Goal: Find specific page/section: Find specific page/section

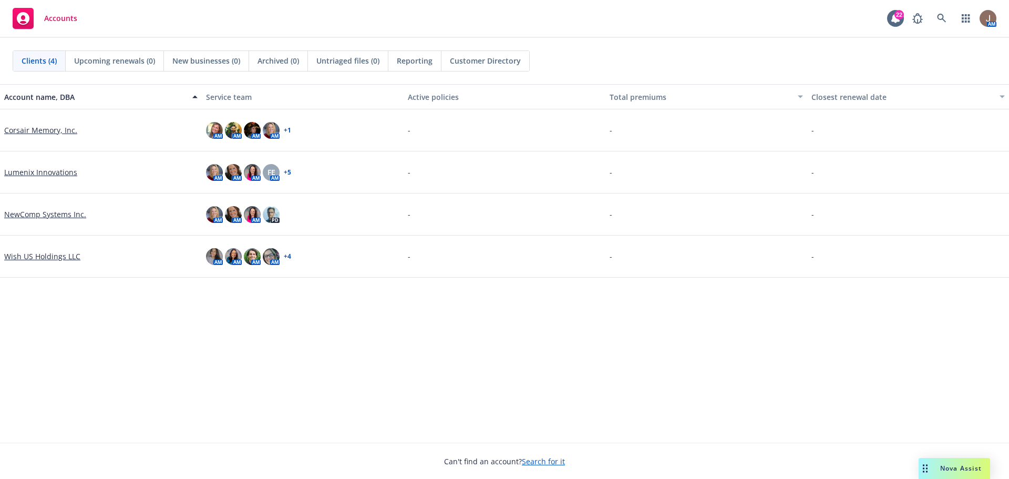
click at [44, 129] on link "Corsair Memory, Inc." at bounding box center [40, 130] width 73 height 11
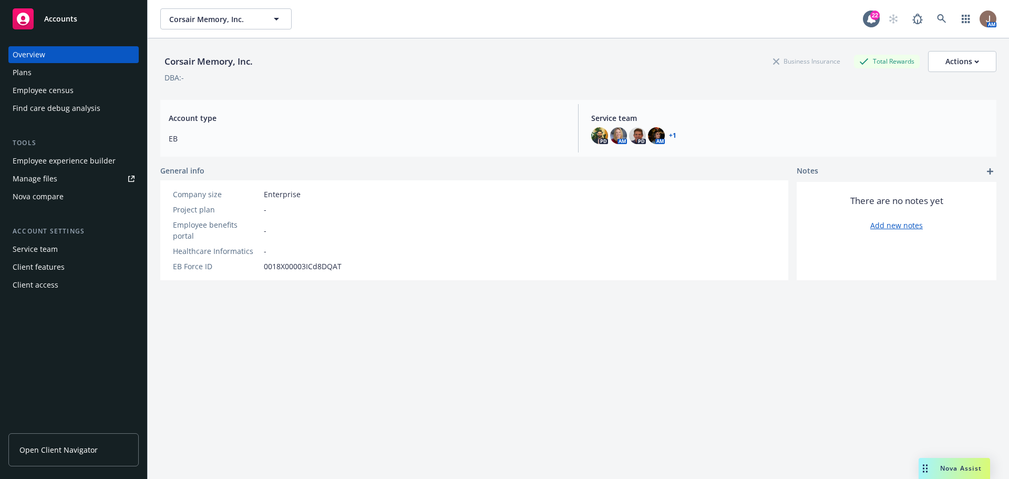
click at [64, 159] on div "Employee experience builder" at bounding box center [64, 160] width 103 height 17
click at [35, 71] on div "Plans" at bounding box center [74, 72] width 122 height 17
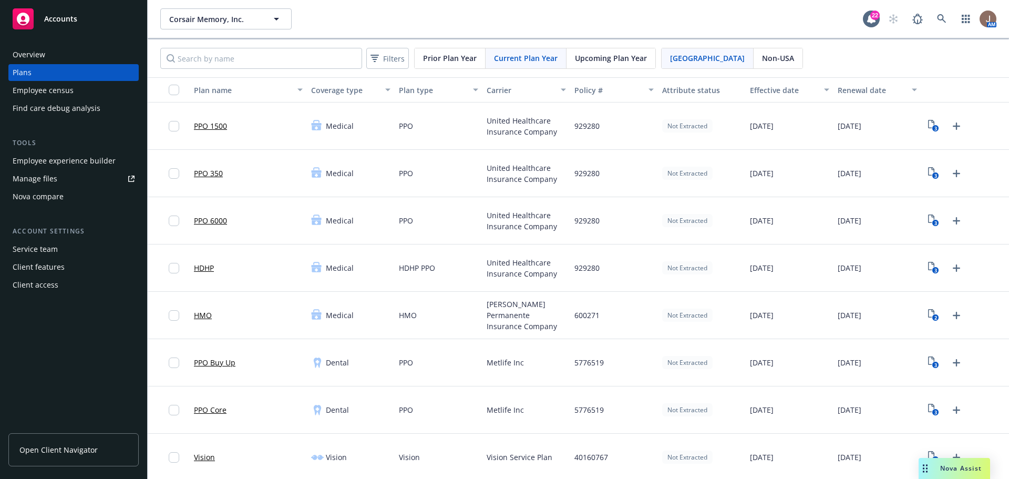
click at [606, 53] on span "Upcoming Plan Year" at bounding box center [611, 58] width 72 height 11
